Goal: Find specific page/section: Find specific page/section

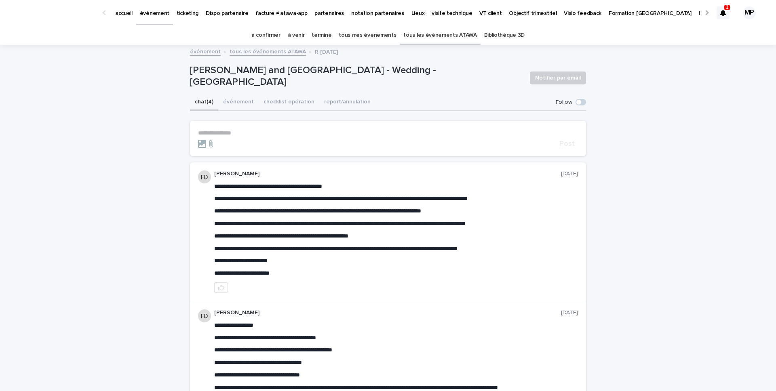
click at [411, 37] on link "tous les événements ATAWA" at bounding box center [439, 35] width 73 height 19
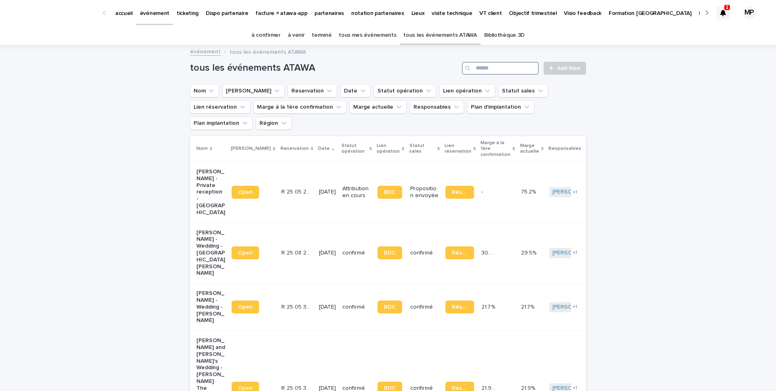
click at [491, 68] on input "Search" at bounding box center [500, 68] width 77 height 13
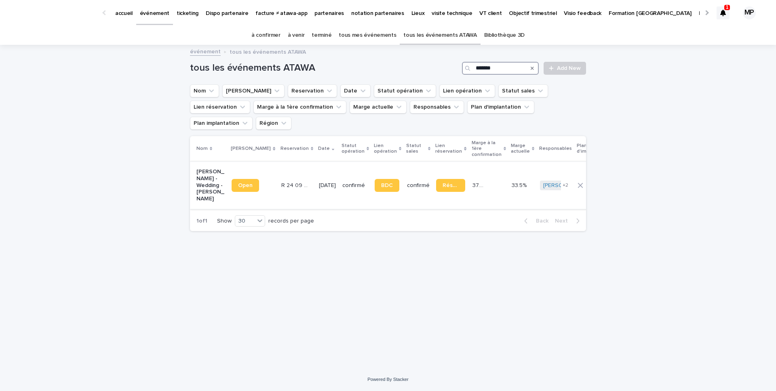
type input "*******"
click at [213, 173] on p "[PERSON_NAME] - Wedding - [PERSON_NAME]" at bounding box center [210, 186] width 29 height 34
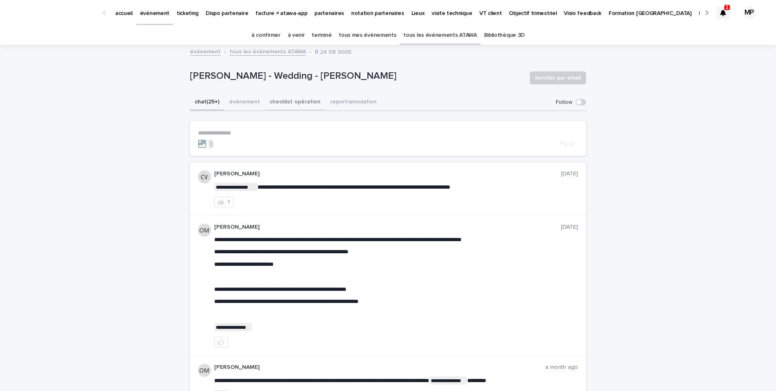
click at [275, 102] on button "checklist opération" at bounding box center [295, 102] width 61 height 17
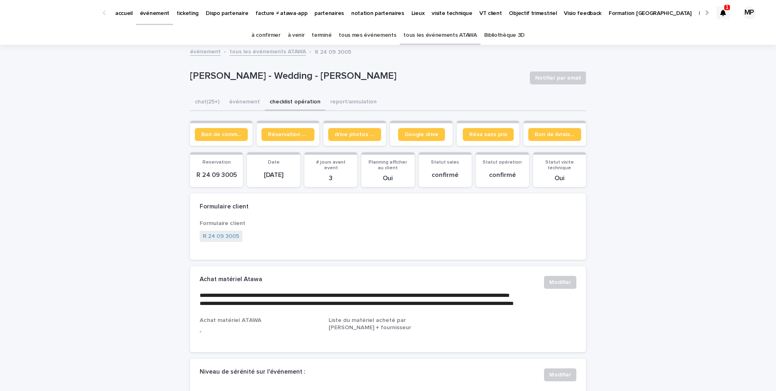
click at [245, 103] on button "événement" at bounding box center [244, 102] width 40 height 17
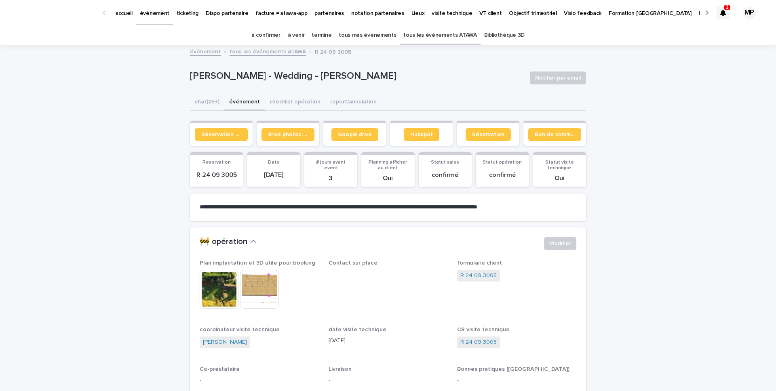
click at [428, 36] on link "tous les événements ATAWA" at bounding box center [439, 35] width 73 height 19
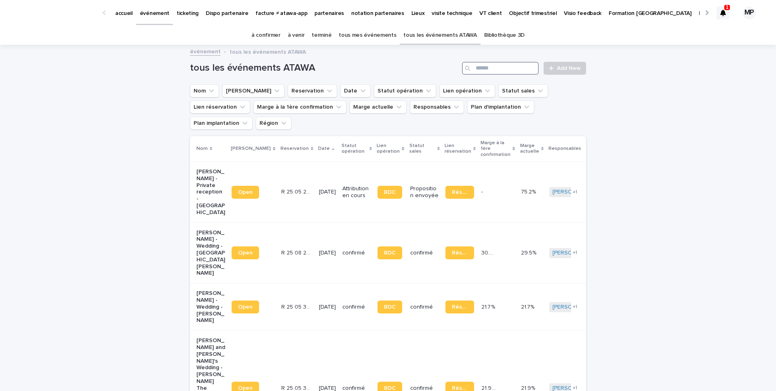
click at [482, 69] on input "Search" at bounding box center [500, 68] width 77 height 13
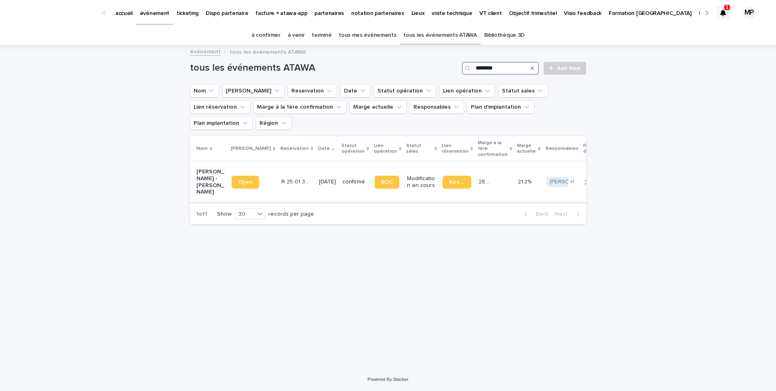
type input "********"
click at [209, 172] on p "[PERSON_NAME] - [PERSON_NAME]" at bounding box center [210, 182] width 29 height 27
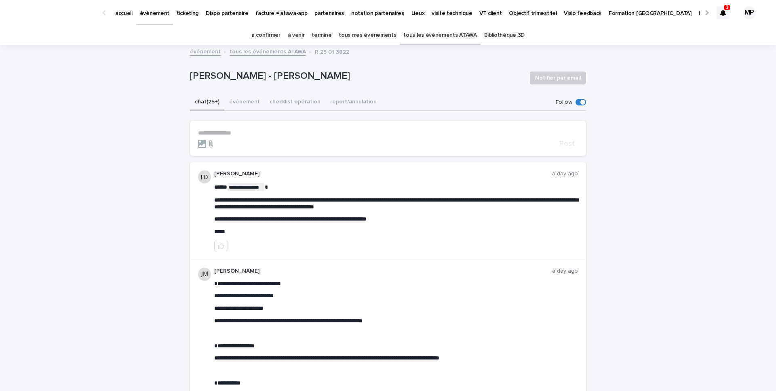
click at [444, 36] on link "tous les événements ATAWA" at bounding box center [439, 35] width 73 height 19
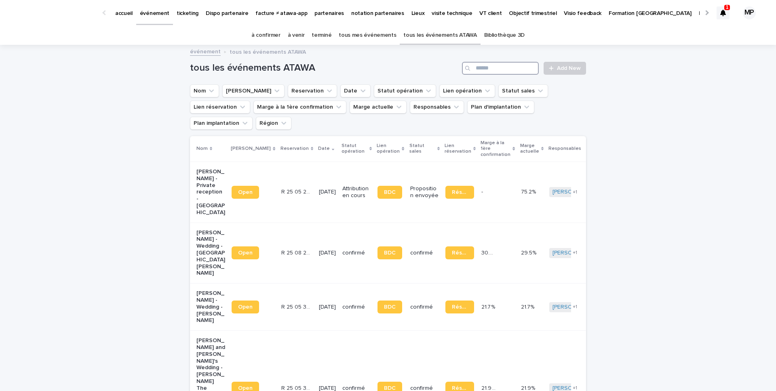
click at [482, 70] on input "Search" at bounding box center [500, 68] width 77 height 13
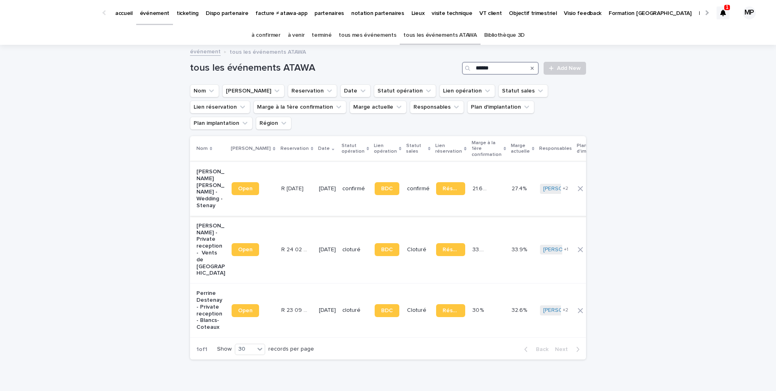
type input "******"
click at [203, 169] on p "[PERSON_NAME] [PERSON_NAME] - Wedding - Stenay" at bounding box center [210, 189] width 29 height 41
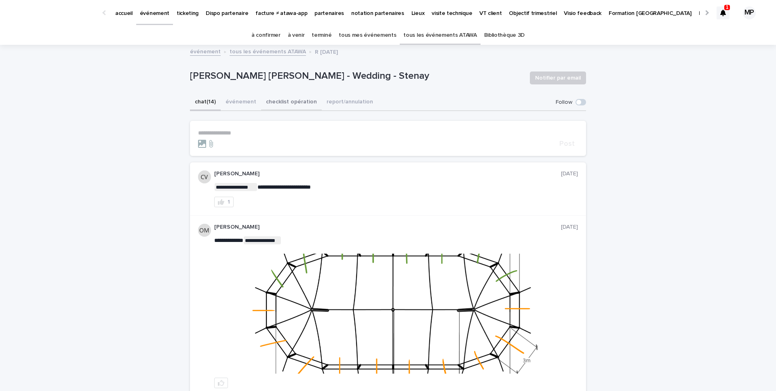
click at [282, 103] on button "checklist opération" at bounding box center [291, 102] width 61 height 17
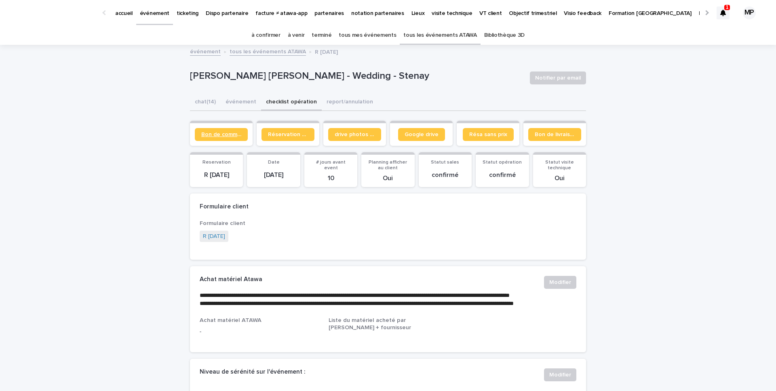
click at [233, 134] on span "Bon de commande" at bounding box center [221, 135] width 40 height 6
